Goal: Use online tool/utility: Utilize a website feature to perform a specific function

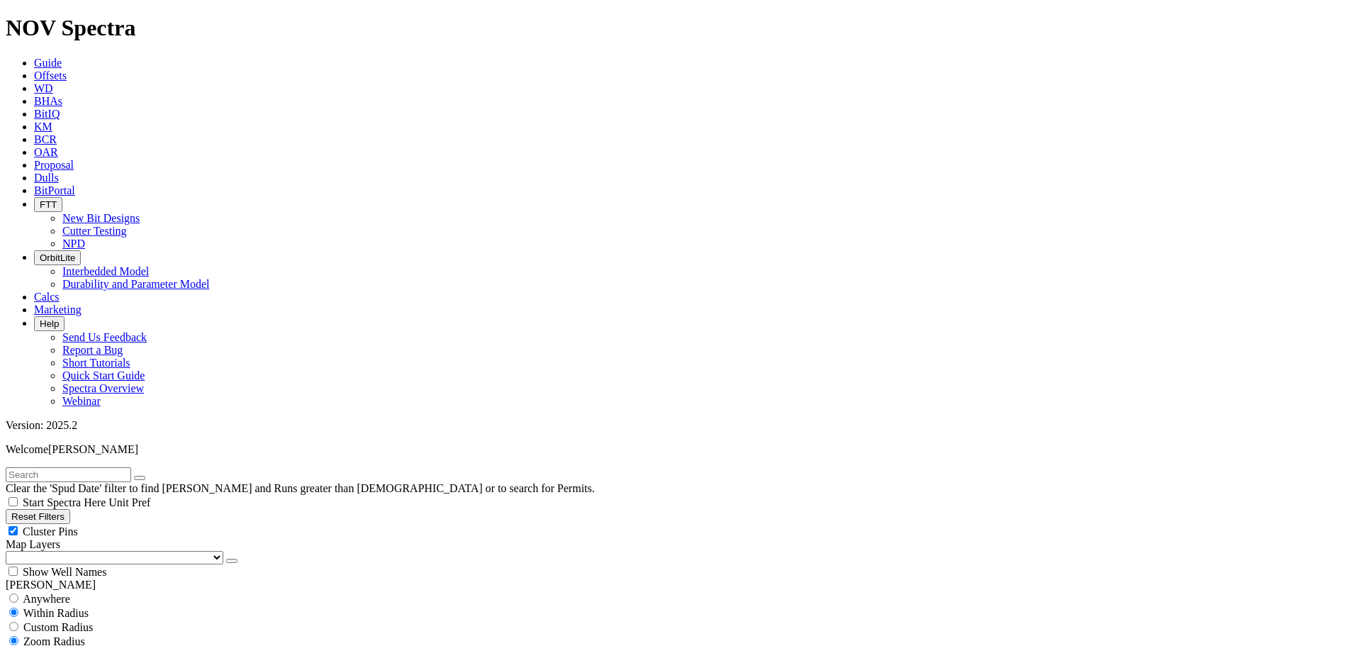
click at [73, 429] on input "text" at bounding box center [68, 474] width 125 height 15
paste input "F318755"
type input "F318755"
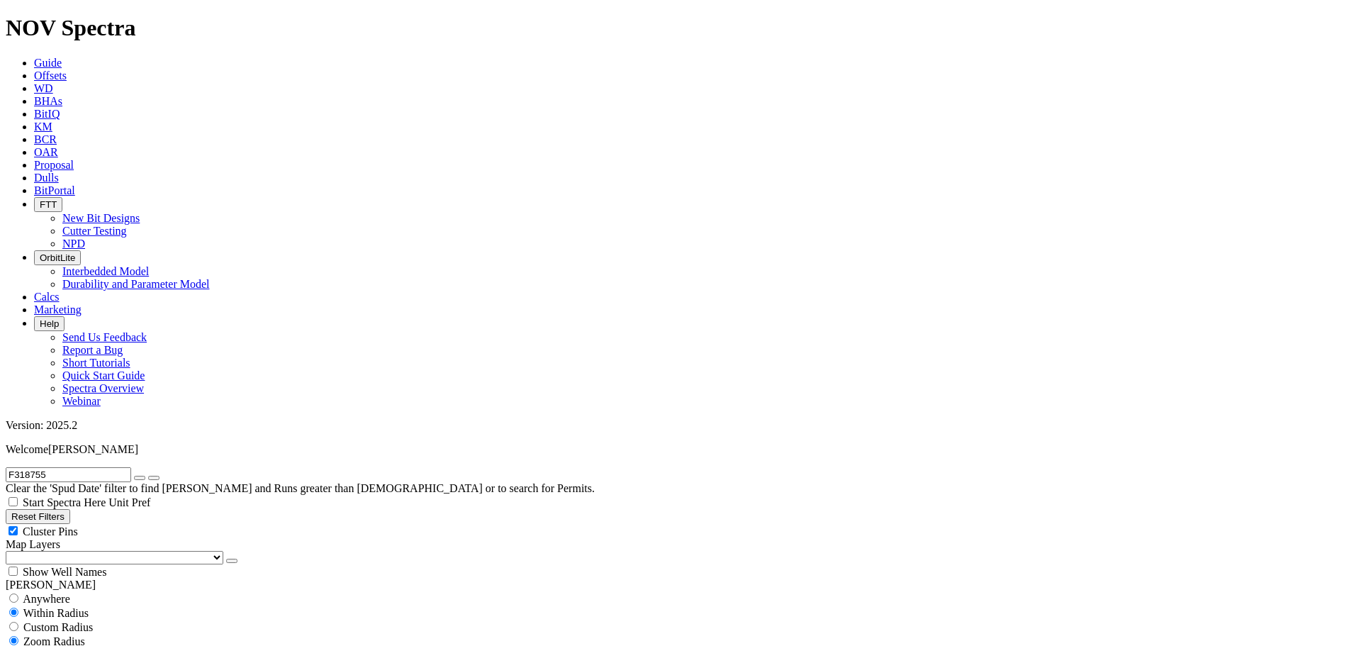
select select "9.875"
checkbox input "false"
select select "? number:9.875 ?"
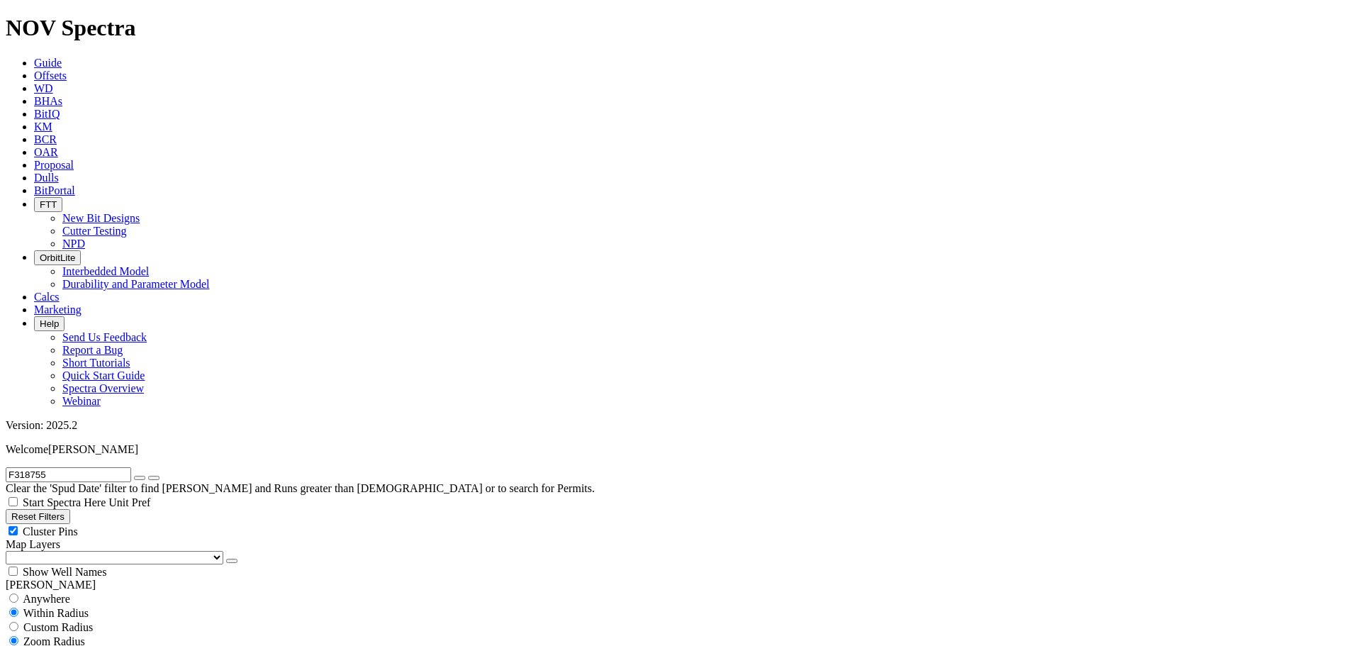
scroll to position [283, 0]
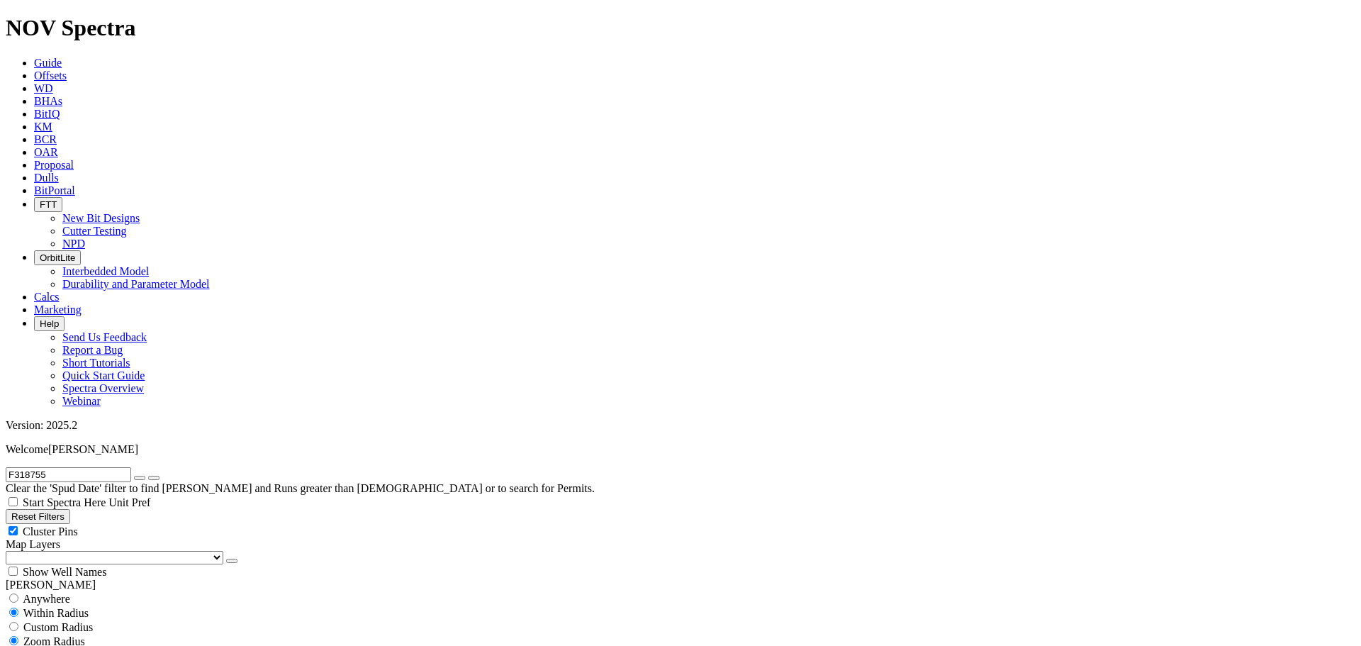
type input "1800"
type input "2000"
click at [140, 429] on icon "button" at bounding box center [140, 478] width 0 height 0
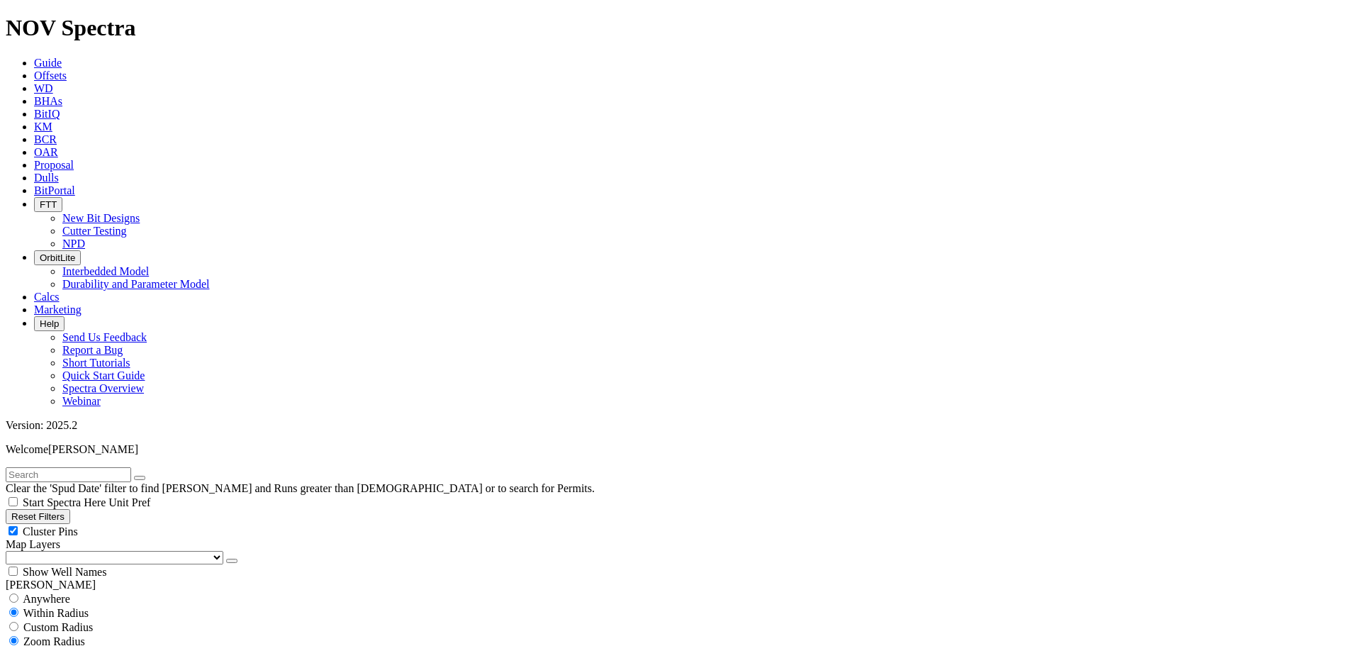
scroll to position [142, 0]
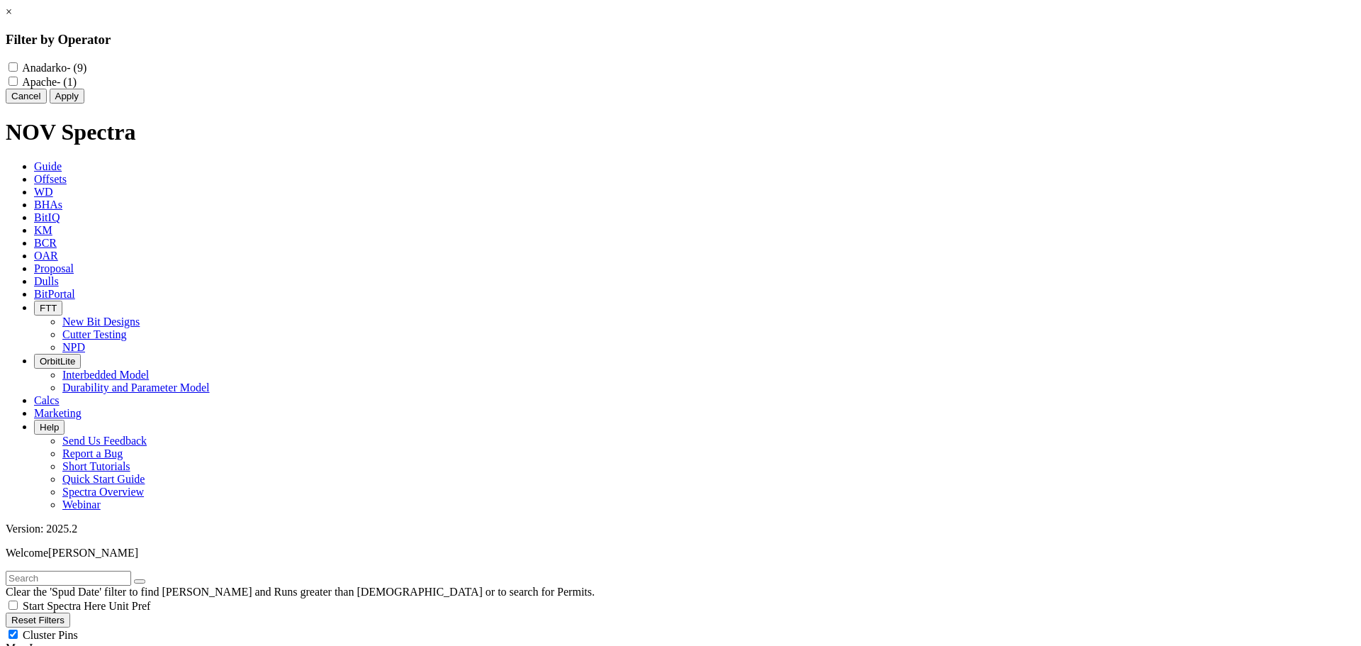
click at [86, 68] on label "Anadarko - (9)" at bounding box center [54, 68] width 64 height 12
click at [18, 68] on input "Anadarko - (9)" at bounding box center [13, 66] width 9 height 9
checkbox input "true"
click at [84, 103] on button "Apply" at bounding box center [67, 96] width 35 height 15
